Goal: Task Accomplishment & Management: Manage account settings

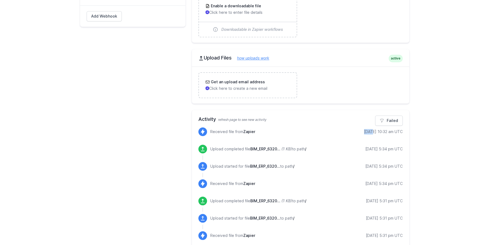
drag, startPoint x: 366, startPoint y: 131, endPoint x: 358, endPoint y: 131, distance: 8.4
click at [364, 131] on div "[DATE] 10:32 am UTC" at bounding box center [383, 131] width 39 height 5
drag, startPoint x: 394, startPoint y: 132, endPoint x: 402, endPoint y: 132, distance: 7.9
click at [402, 132] on div "[DATE] 10:32 am UTC" at bounding box center [383, 131] width 39 height 5
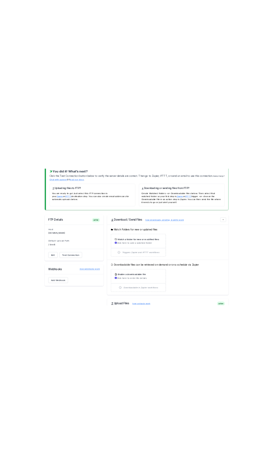
scroll to position [87, 0]
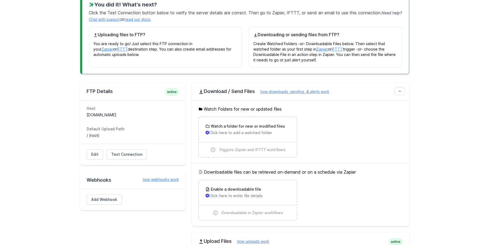
drag, startPoint x: 129, startPoint y: 113, endPoint x: 82, endPoint y: 114, distance: 47.1
click at [82, 114] on div "Host 330876.w76.wedos.net Default Upload Path / (root)" at bounding box center [132, 122] width 105 height 44
copy dd "[DOMAIN_NAME]"
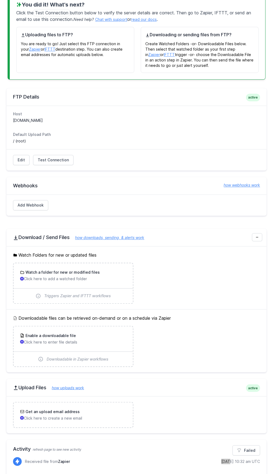
scroll to position [0, 0]
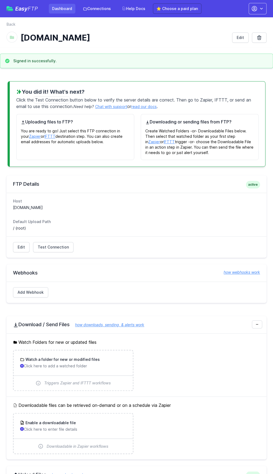
click at [60, 8] on link "Dashboard" at bounding box center [62, 9] width 27 height 10
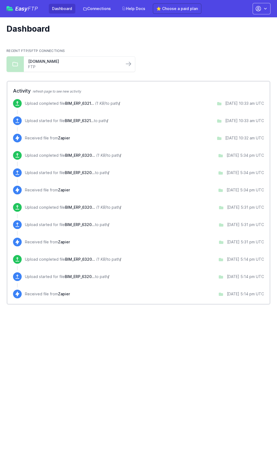
click at [84, 121] on span "BIM_ERP_6321..." at bounding box center [79, 120] width 29 height 5
click at [15, 120] on icon at bounding box center [17, 120] width 5 height 5
click at [53, 64] on link "FTP" at bounding box center [74, 66] width 92 height 5
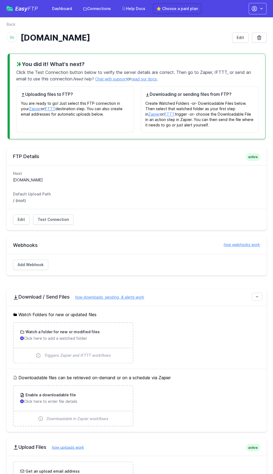
click at [17, 299] on icon at bounding box center [16, 297] width 4 height 4
click at [50, 334] on h3 "Watch a folder for new or modified files" at bounding box center [61, 331] width 75 height 5
click at [57, 37] on h1 "[DOMAIN_NAME]" at bounding box center [124, 38] width 207 height 10
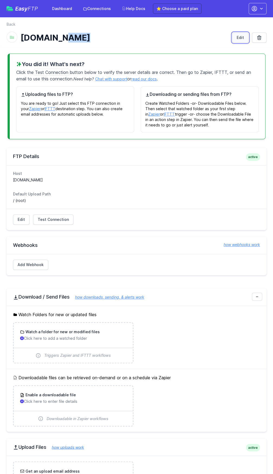
click at [240, 39] on link "Edit" at bounding box center [240, 37] width 17 height 10
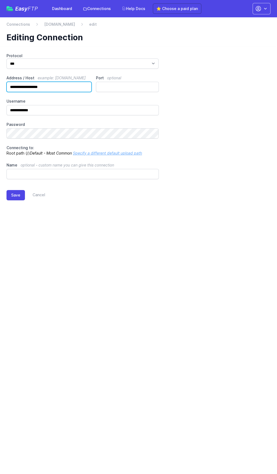
click at [67, 91] on input "**********" at bounding box center [48, 87] width 85 height 10
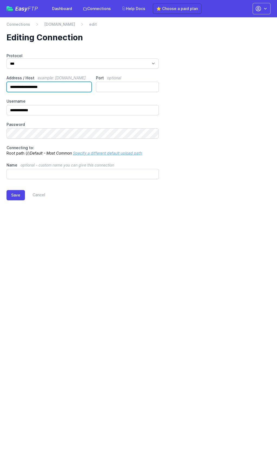
click at [67, 91] on input "**********" at bounding box center [48, 87] width 85 height 10
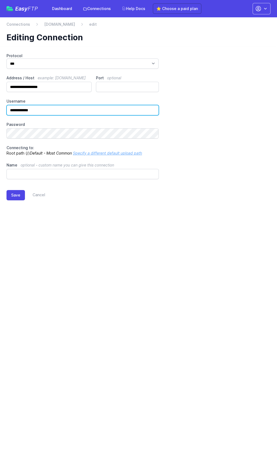
drag, startPoint x: 59, startPoint y: 109, endPoint x: 0, endPoint y: 113, distance: 59.2
click at [0, 113] on html "Easy FTP Dashboard Connections Help Docs ⭐ Choose a paid plan Account Settings …" at bounding box center [138, 109] width 277 height 218
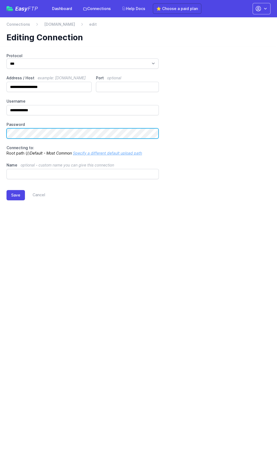
click at [6, 138] on div "**********" at bounding box center [138, 132] width 277 height 171
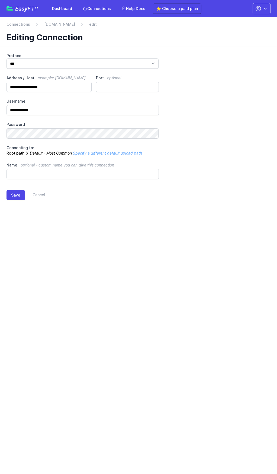
click at [154, 136] on keeper-lock "Open Keeper Popup" at bounding box center [152, 133] width 6 height 6
click at [24, 12] on div "Easy FTP Dashboard Connections Help Docs ⭐ Choose a paid plan" at bounding box center [103, 9] width 195 height 10
click at [24, 6] on span "Easy FTP" at bounding box center [26, 8] width 23 height 5
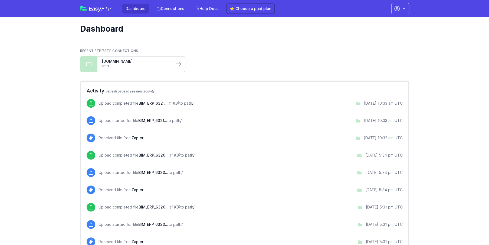
click at [124, 67] on link "FTP" at bounding box center [136, 66] width 68 height 5
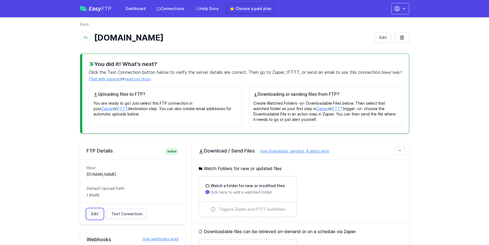
click at [97, 214] on link "Edit" at bounding box center [95, 214] width 17 height 10
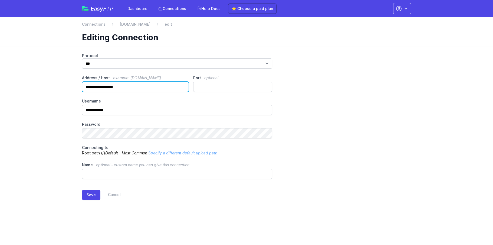
drag, startPoint x: 138, startPoint y: 84, endPoint x: 71, endPoint y: 93, distance: 67.1
click at [71, 93] on main "**********" at bounding box center [246, 131] width 493 height 169
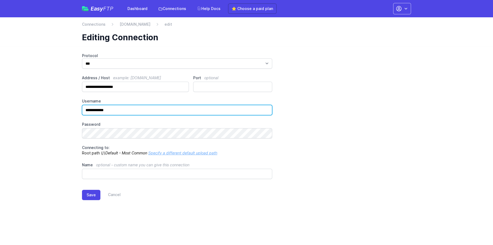
drag, startPoint x: 128, startPoint y: 109, endPoint x: 72, endPoint y: 110, distance: 56.1
click at [72, 110] on main "**********" at bounding box center [246, 131] width 493 height 169
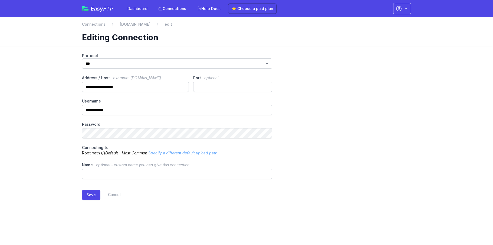
click at [265, 135] on keeper-lock "Open Keeper Popup" at bounding box center [266, 133] width 6 height 6
